Goal: Obtain resource: Obtain resource

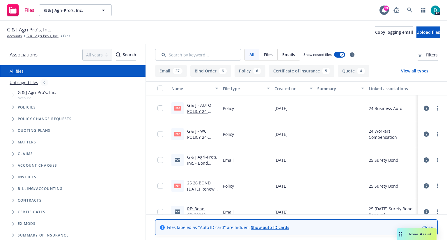
scroll to position [24, 0]
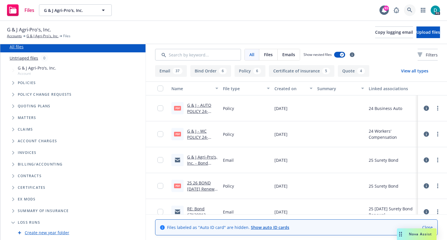
click at [411, 9] on icon at bounding box center [409, 10] width 5 height 5
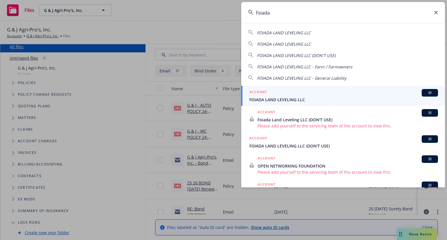
type input "foiada"
click at [272, 93] on div "ACCOUNT BI" at bounding box center [343, 93] width 189 height 8
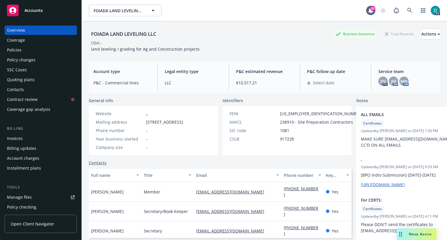
click at [26, 48] on div "Policies" at bounding box center [40, 49] width 67 height 9
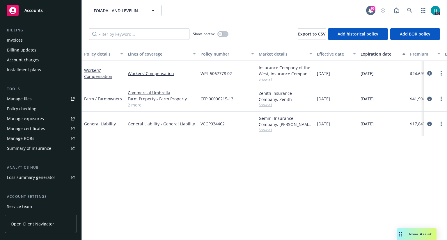
scroll to position [99, 0]
click at [32, 97] on link "Manage files" at bounding box center [41, 98] width 72 height 9
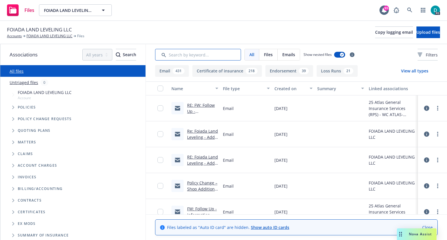
click at [191, 54] on input "Search by keyword..." at bounding box center [198, 55] width 86 height 12
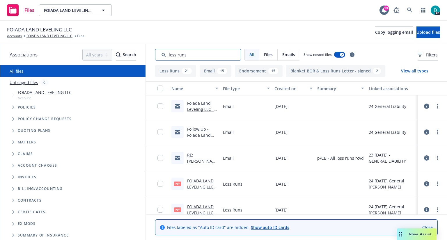
scroll to position [437, 0]
click at [166, 71] on button "Loss Runs 21" at bounding box center [175, 71] width 41 height 12
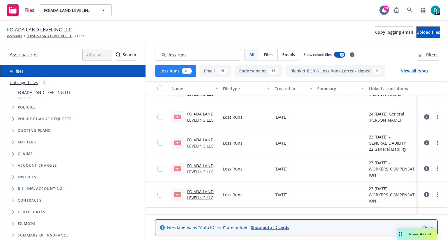
scroll to position [300, 0]
click at [201, 166] on link "FOIADA LAND LEVELING LLC [DATE]-[DATE] Workers' Compensation ICW Loss Run Value…" at bounding box center [201, 186] width 29 height 48
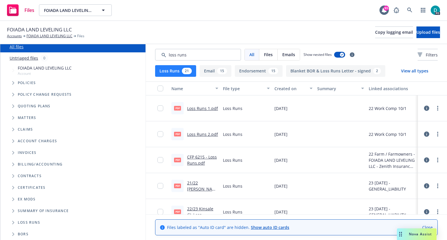
scroll to position [0, 0]
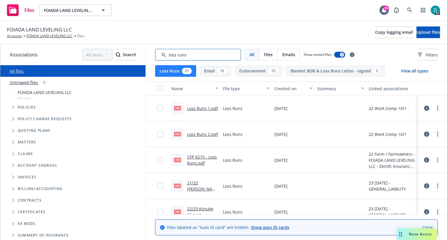
click at [227, 56] on input "Search by keyword..." at bounding box center [198, 55] width 86 height 12
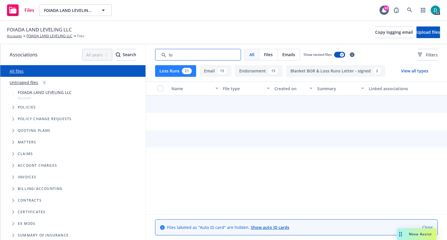
type input "l"
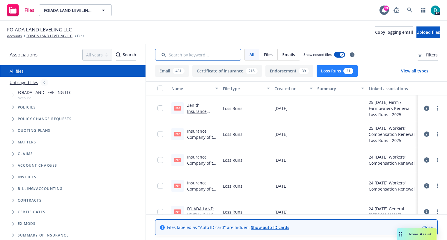
click at [173, 55] on input "Search by keyword..." at bounding box center [198, 55] width 86 height 12
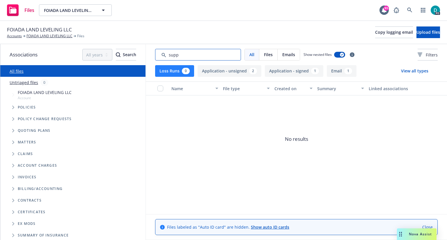
type input "supp"
click at [279, 72] on button "Application - signed 1" at bounding box center [294, 71] width 58 height 12
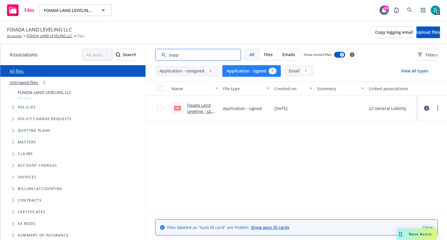
drag, startPoint x: 185, startPoint y: 58, endPoint x: 134, endPoint y: 61, distance: 50.7
click at [134, 61] on div "Associations All years 2027 2026 2025 2024 2023 2022 2021 2020 2019 2018 2017 2…" at bounding box center [223, 142] width 447 height 196
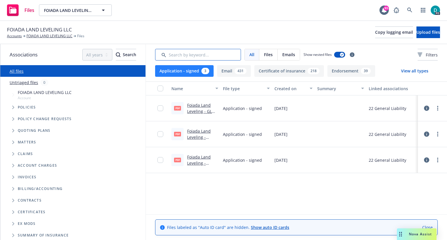
scroll to position [24, 0]
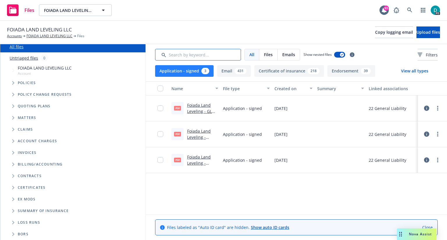
click at [195, 58] on input "Search by keyword..." at bounding box center [198, 55] width 86 height 12
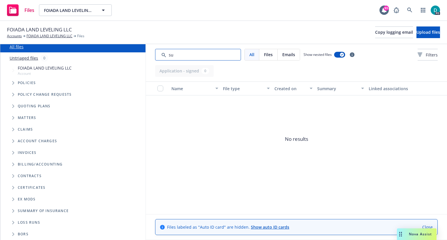
type input "s"
type input "a"
